Goal: Task Accomplishment & Management: Use online tool/utility

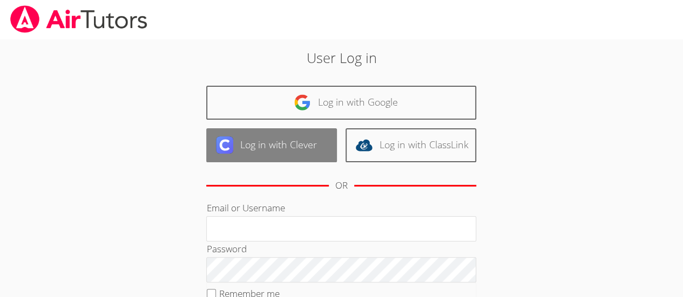
click at [273, 148] on link "Log in with Clever" at bounding box center [271, 145] width 131 height 34
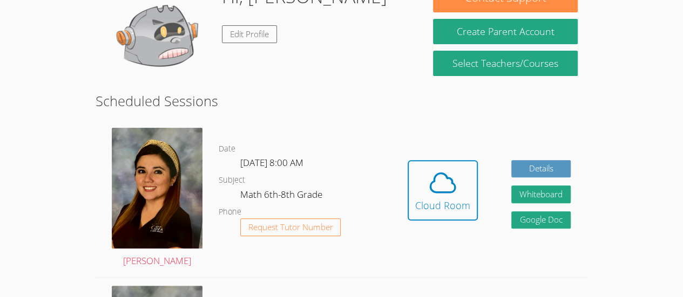
scroll to position [122, 0]
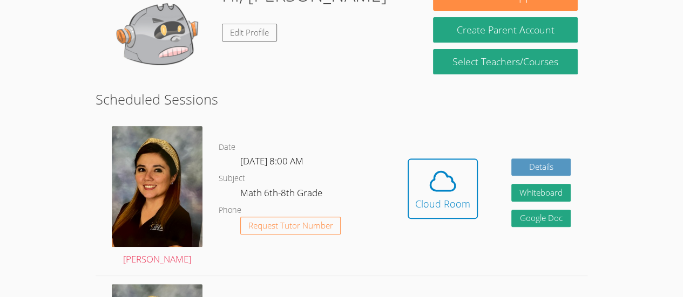
scroll to position [122, 0]
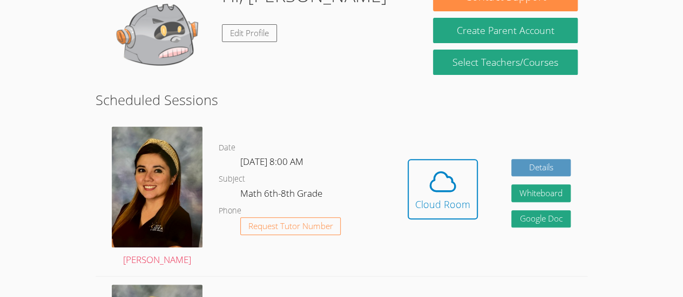
click at [244, 157] on span "[DATE] 8:00 AM" at bounding box center [271, 161] width 63 height 12
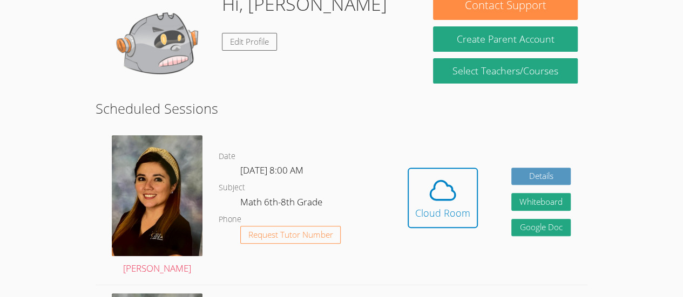
scroll to position [111, 0]
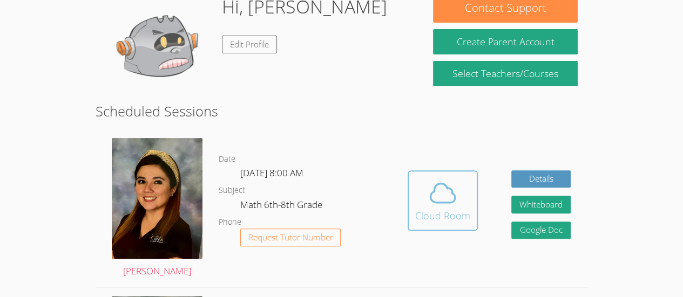
click at [455, 198] on icon at bounding box center [442, 193] width 25 height 19
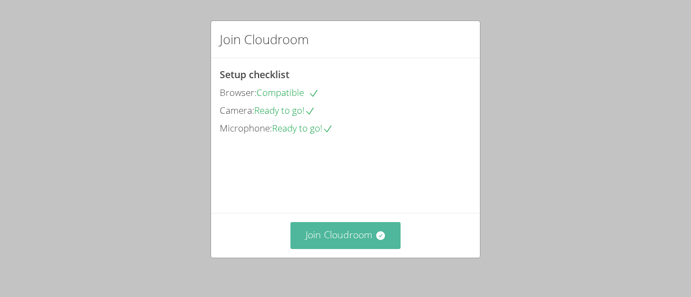
click at [378, 241] on icon at bounding box center [380, 235] width 11 height 11
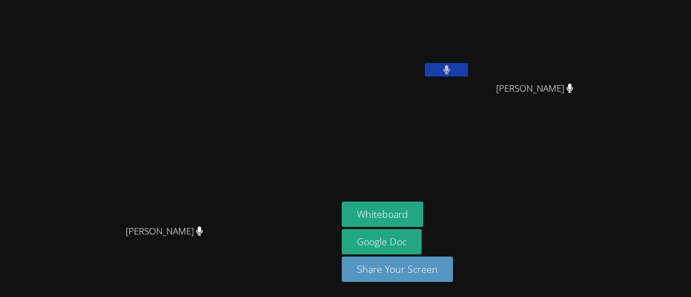
click at [468, 74] on button at bounding box center [446, 69] width 43 height 13
click at [587, 134] on aside "[PERSON_NAME] Diego [PERSON_NAME] Diego [PERSON_NAME] Whiteboard Google Doc Sha…" at bounding box center [472, 148] width 270 height 297
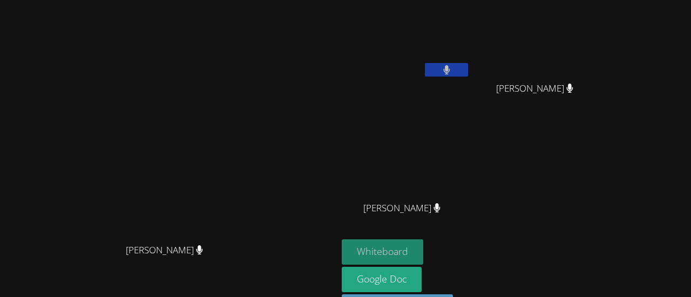
click at [423, 263] on button "Whiteboard" at bounding box center [383, 252] width 82 height 25
